Goal: Communication & Community: Answer question/provide support

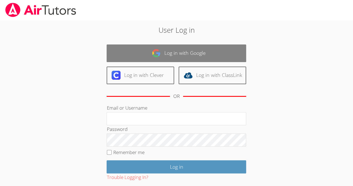
click at [171, 55] on link "Log in with Google" at bounding box center [177, 53] width 140 height 18
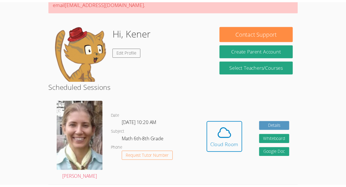
scroll to position [65, 0]
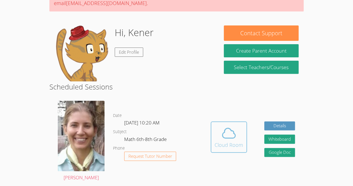
click at [223, 146] on div "Cloud Room" at bounding box center [229, 145] width 28 height 8
click at [232, 141] on div "Cloud Room" at bounding box center [229, 145] width 28 height 8
click at [226, 133] on icon at bounding box center [229, 133] width 16 height 16
click at [231, 147] on div "Cloud Room" at bounding box center [229, 145] width 28 height 8
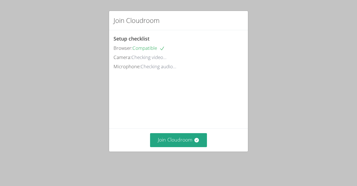
click at [191, 136] on div "Join Cloudroom" at bounding box center [178, 139] width 139 height 23
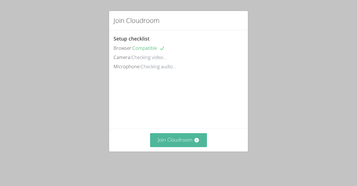
click at [186, 141] on button "Join Cloudroom" at bounding box center [178, 140] width 57 height 14
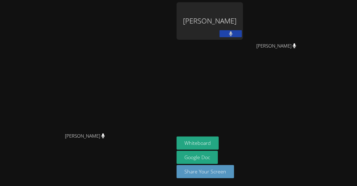
click at [243, 18] on div "[PERSON_NAME]" at bounding box center [210, 20] width 66 height 37
click at [243, 20] on div "[PERSON_NAME]" at bounding box center [210, 20] width 66 height 37
click at [243, 23] on div "[PERSON_NAME]" at bounding box center [210, 20] width 66 height 37
click at [243, 30] on div "[PERSON_NAME]" at bounding box center [210, 20] width 66 height 37
click at [242, 31] on button at bounding box center [231, 33] width 22 height 7
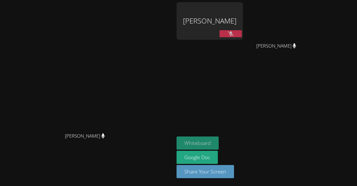
click at [219, 140] on button "Whiteboard" at bounding box center [198, 142] width 42 height 13
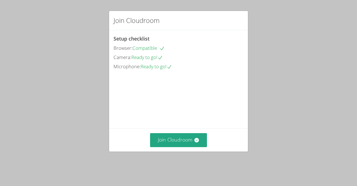
click at [166, 137] on div "Join Cloudroom" at bounding box center [178, 139] width 139 height 23
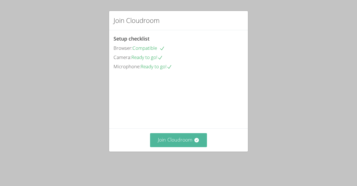
click at [182, 142] on button "Join Cloudroom" at bounding box center [178, 140] width 57 height 14
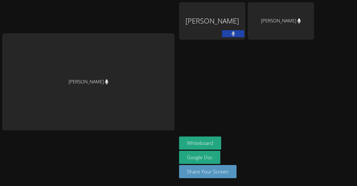
click at [143, 101] on div "[PERSON_NAME]" at bounding box center [88, 81] width 173 height 97
click at [181, 144] on button "Whiteboard" at bounding box center [200, 142] width 42 height 13
click at [210, 19] on div "Kener Rubio Hernandez" at bounding box center [212, 20] width 66 height 37
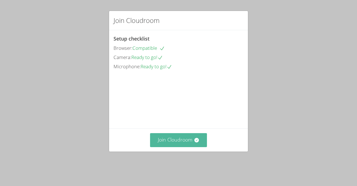
click at [166, 147] on button "Join Cloudroom" at bounding box center [178, 140] width 57 height 14
click at [197, 143] on button "Join Cloudroom" at bounding box center [178, 140] width 57 height 14
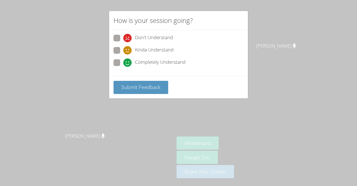
click at [179, 64] on span "Completely Understand" at bounding box center [160, 62] width 51 height 8
click at [128, 64] on input "Completely Understand" at bounding box center [125, 61] width 5 height 5
radio input "true"
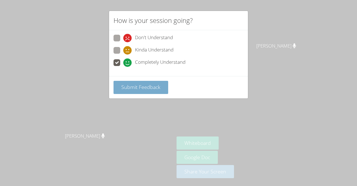
click at [154, 85] on span "Submit Feedback" at bounding box center [140, 86] width 39 height 7
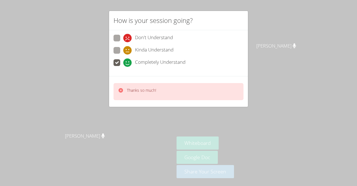
click at [171, 58] on span "Completely Understand" at bounding box center [160, 62] width 51 height 8
click at [128, 59] on input "Completely Understand" at bounding box center [125, 61] width 5 height 5
click at [182, 86] on div "Thanks so much!" at bounding box center [179, 91] width 130 height 17
click at [191, 83] on div "Thanks so much!" at bounding box center [179, 91] width 130 height 17
